Goal: Find specific page/section: Find specific page/section

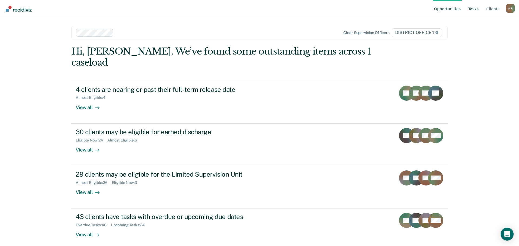
click at [477, 9] on link "Tasks" at bounding box center [473, 8] width 13 height 17
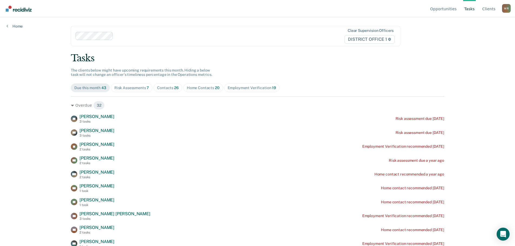
click at [173, 85] on span "Contacts 26" at bounding box center [167, 87] width 29 height 9
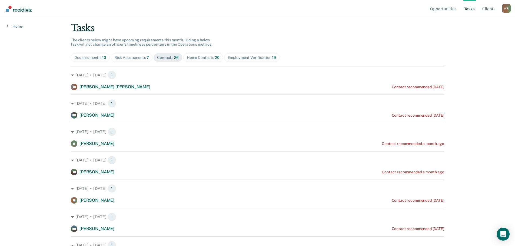
scroll to position [27, 0]
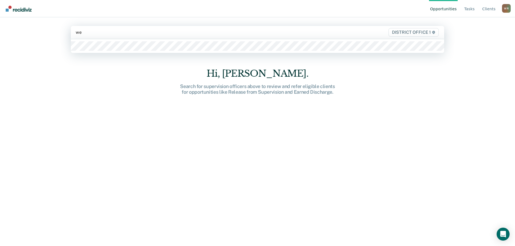
type input "web"
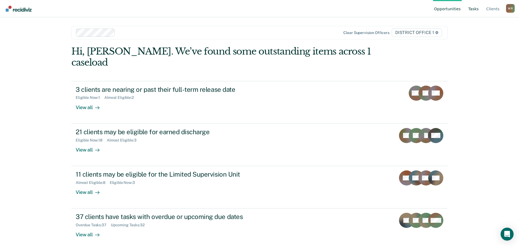
click at [471, 7] on link "Tasks" at bounding box center [473, 8] width 13 height 17
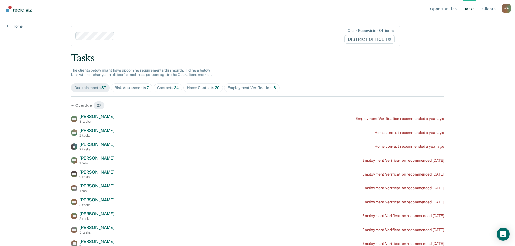
click at [170, 90] on div "Contacts 24" at bounding box center [168, 88] width 22 height 5
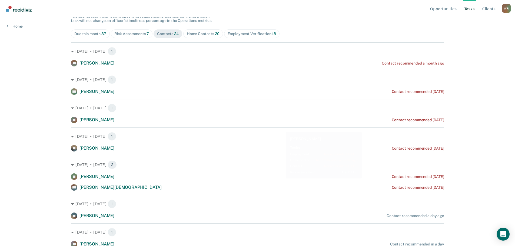
scroll to position [53, 0]
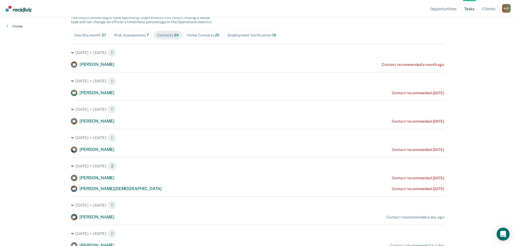
click at [130, 35] on div "Risk Assessments 7" at bounding box center [131, 35] width 35 height 5
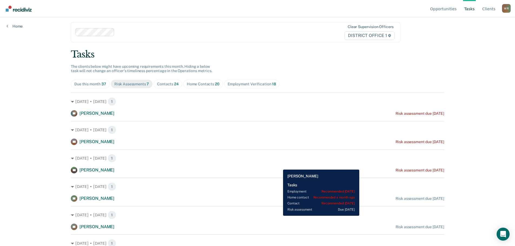
scroll to position [0, 0]
